Goal: Transaction & Acquisition: Subscribe to service/newsletter

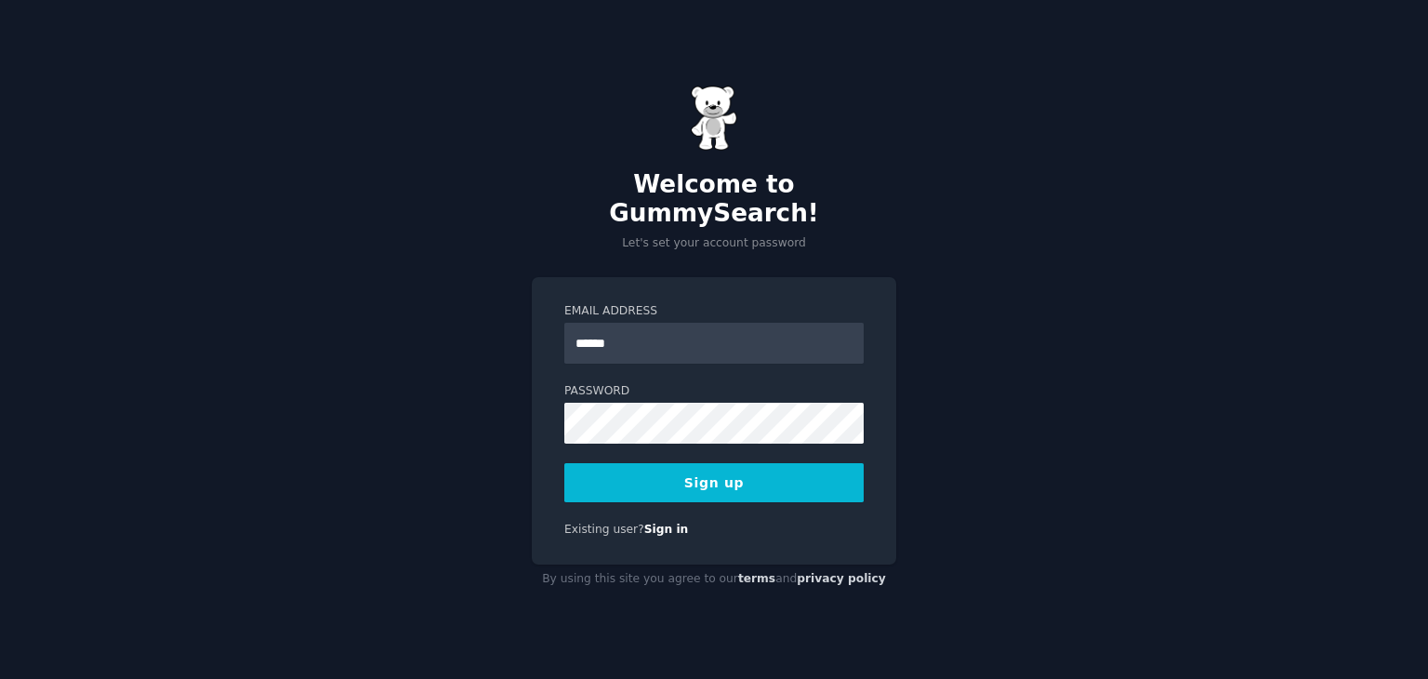
type input "**********"
click at [609, 469] on button "Sign up" at bounding box center [713, 482] width 299 height 39
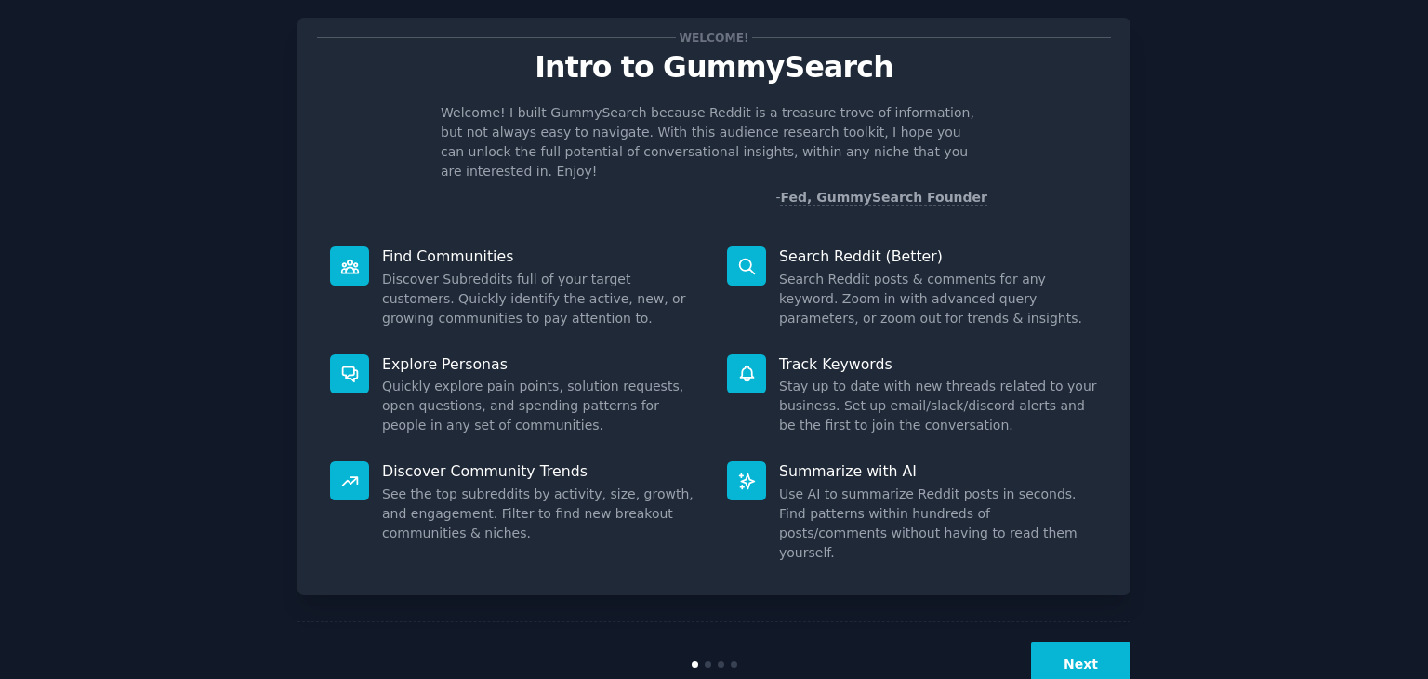
scroll to position [48, 0]
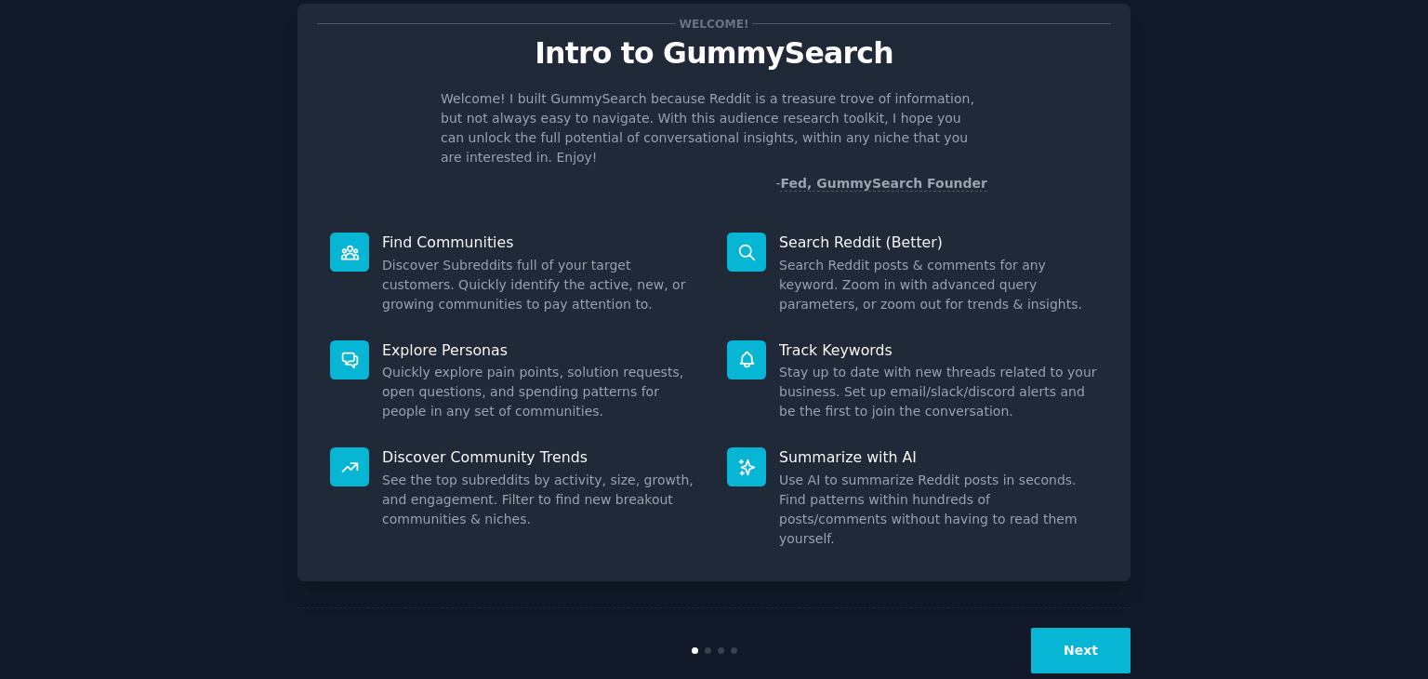
click at [1095, 627] on button "Next" at bounding box center [1080, 650] width 99 height 46
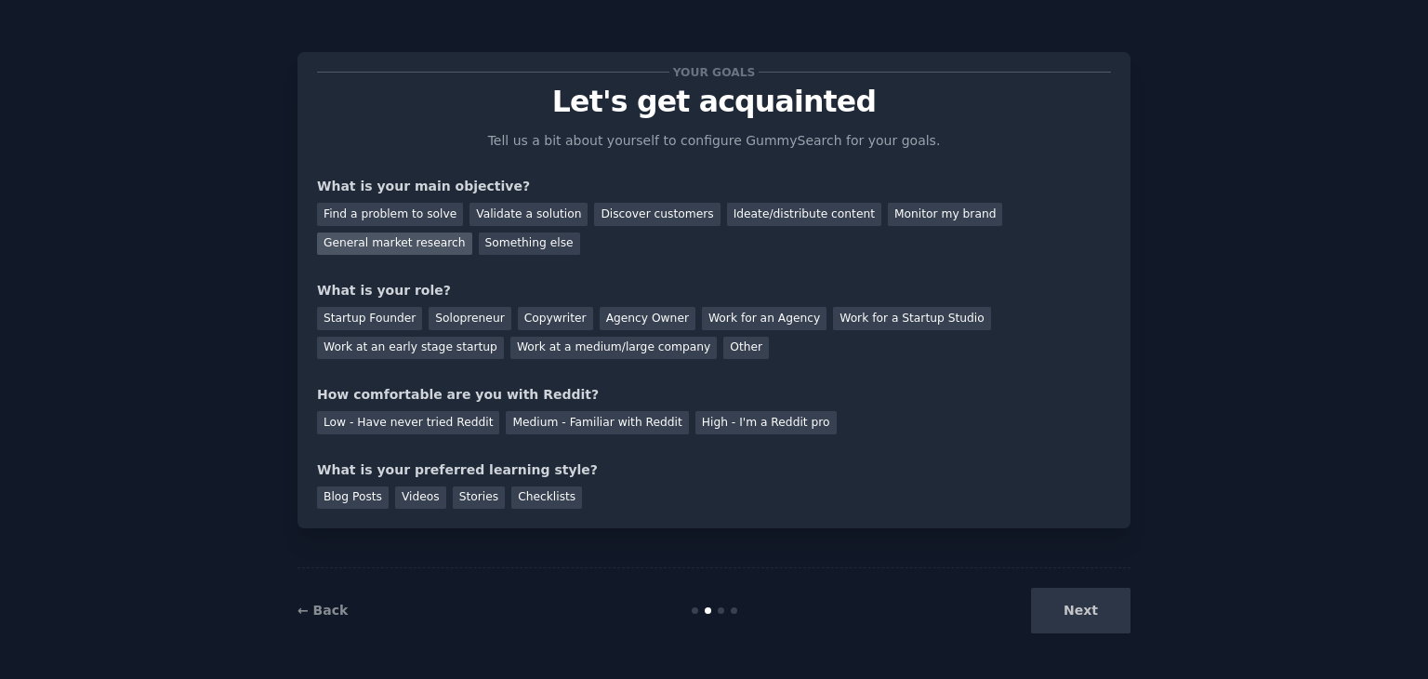
click at [472, 232] on div "General market research" at bounding box center [394, 243] width 155 height 23
click at [668, 210] on div "Discover customers" at bounding box center [656, 214] width 125 height 23
click at [702, 324] on div "Work for an Agency" at bounding box center [764, 318] width 125 height 23
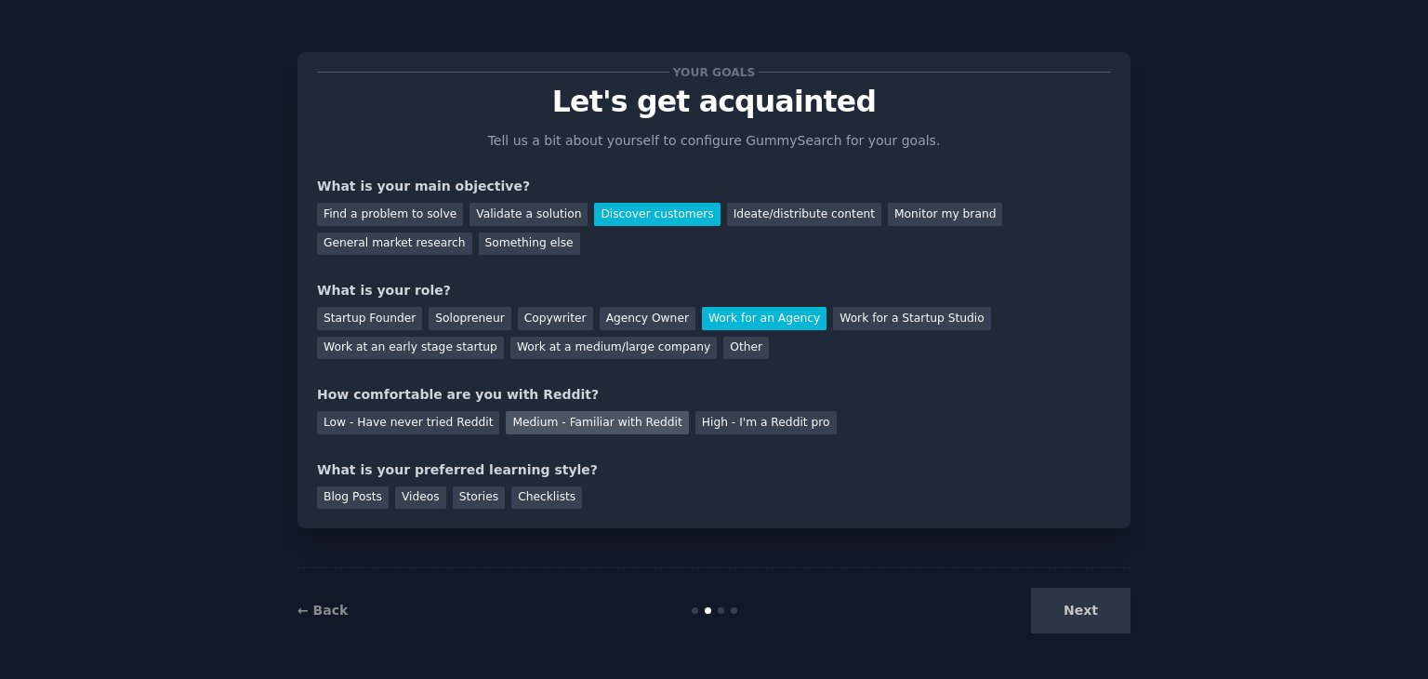
click at [580, 423] on div "Medium - Familiar with Reddit" at bounding box center [597, 422] width 182 height 23
click at [416, 501] on div "Videos" at bounding box center [420, 497] width 51 height 23
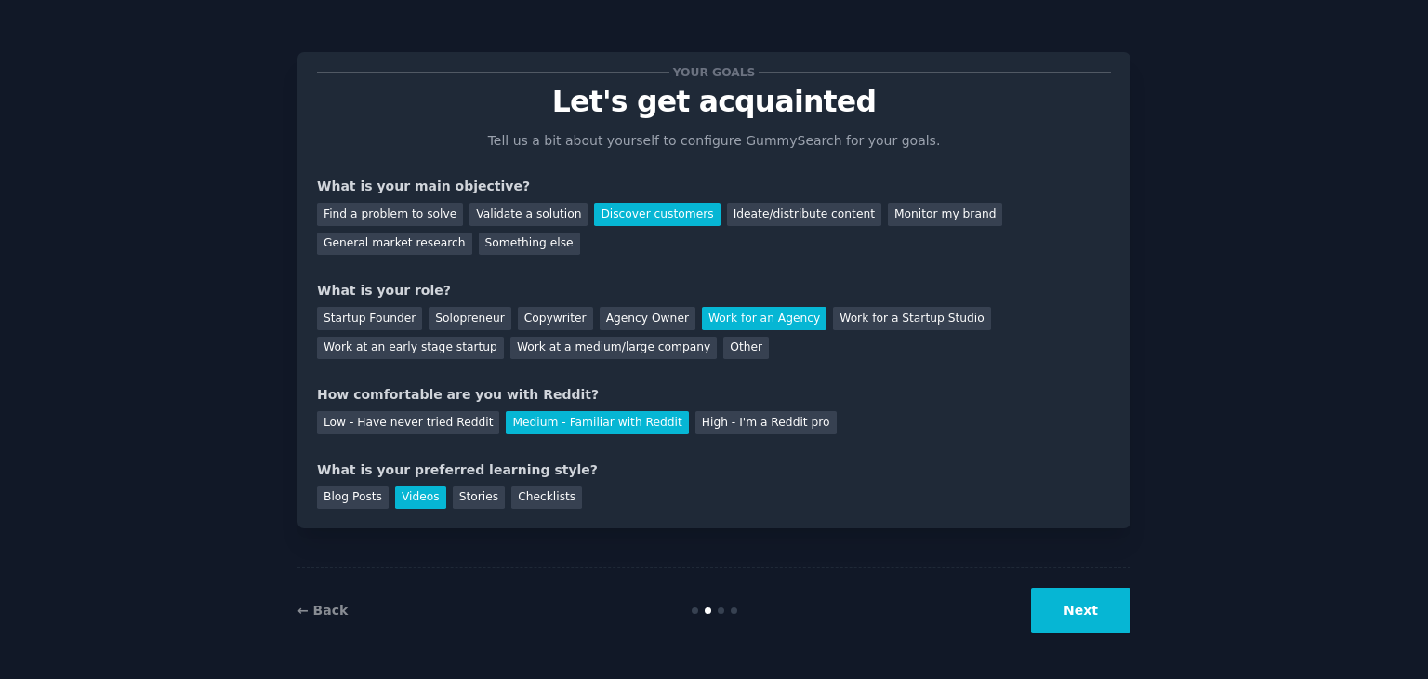
click at [1075, 614] on button "Next" at bounding box center [1080, 610] width 99 height 46
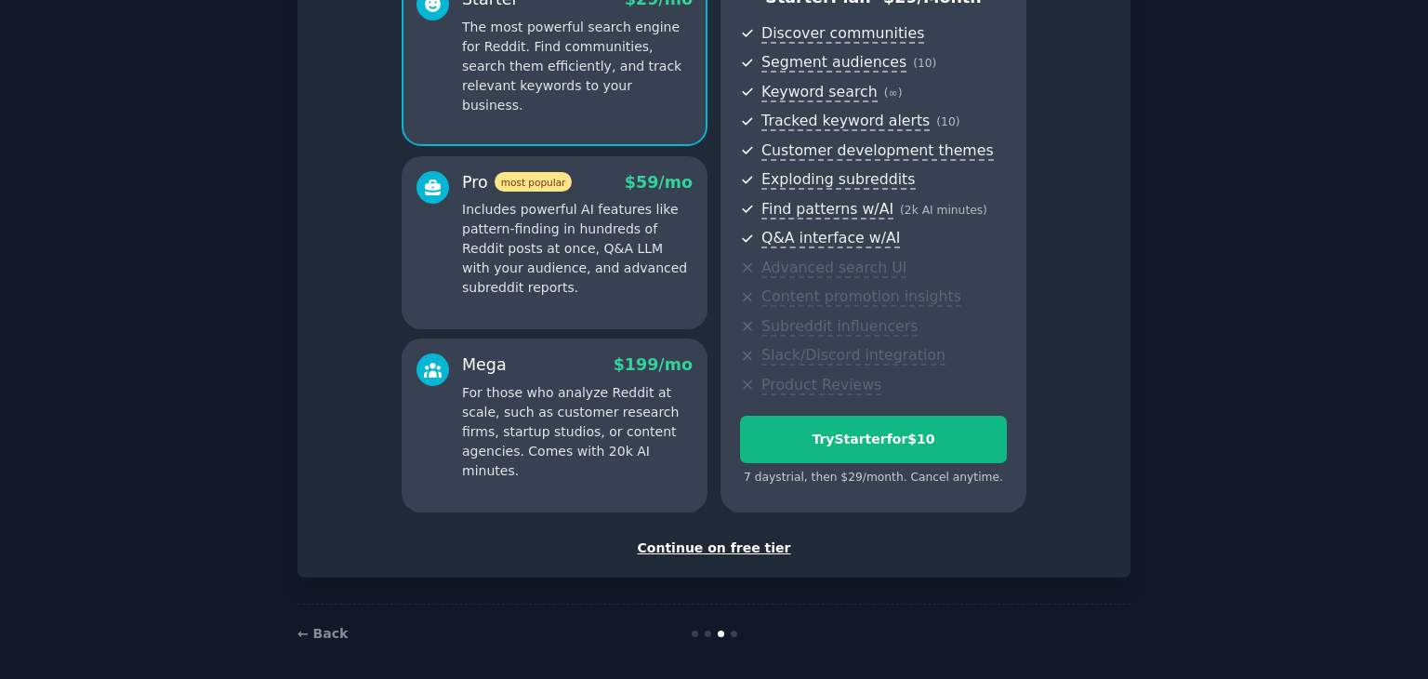
scroll to position [203, 0]
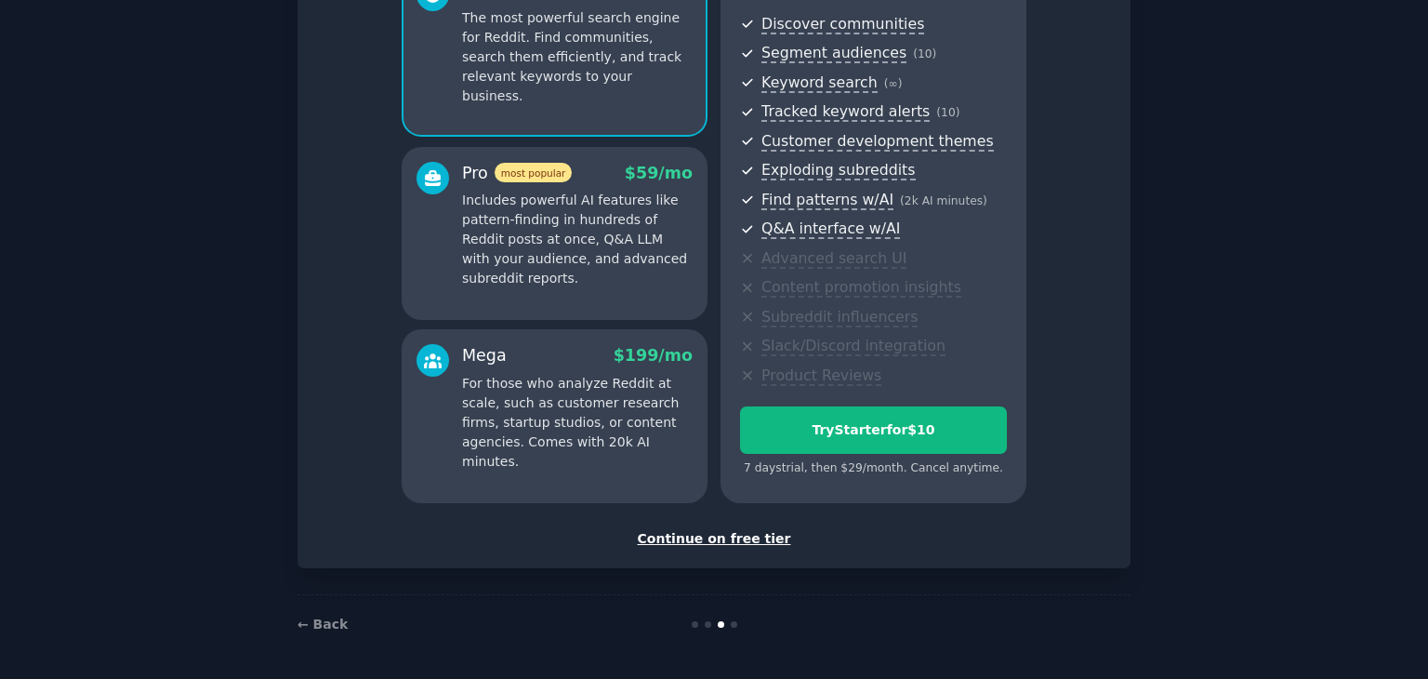
click at [721, 539] on div "Continue on free tier" at bounding box center [714, 539] width 794 height 20
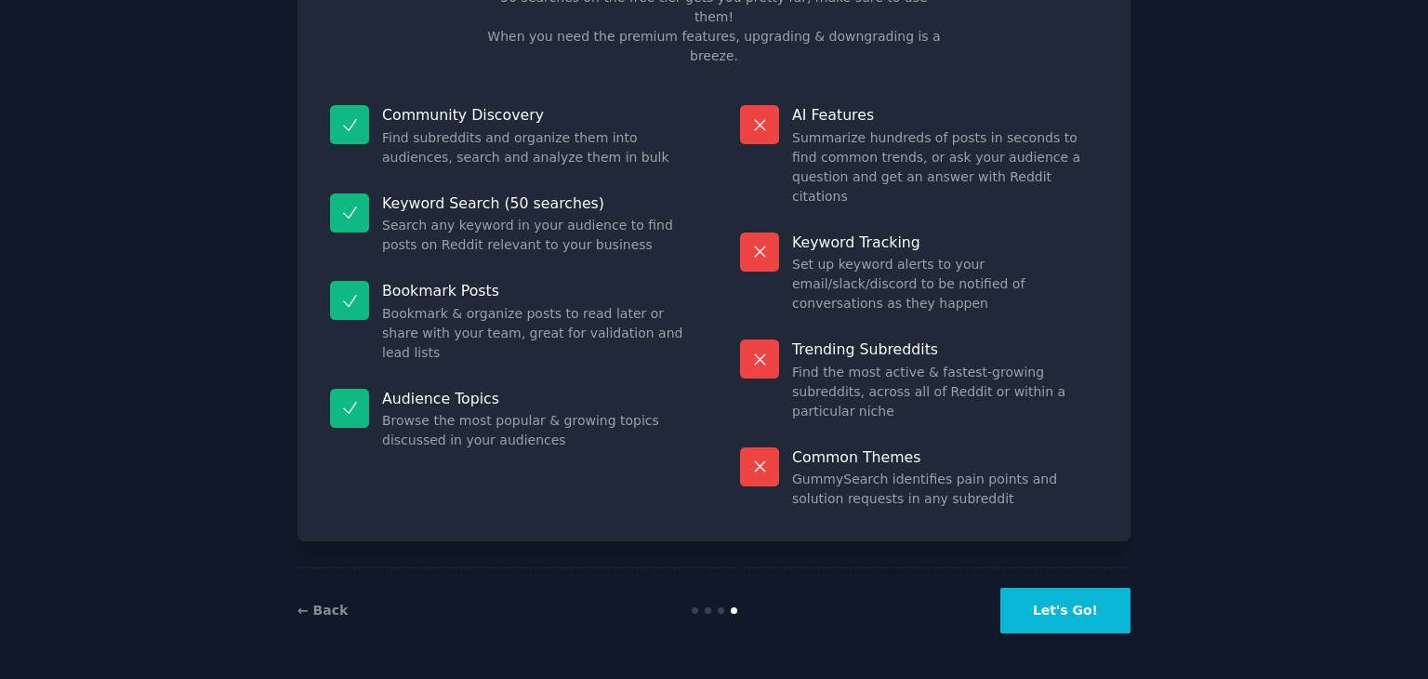
scroll to position [45, 0]
